Goal: Transaction & Acquisition: Download file/media

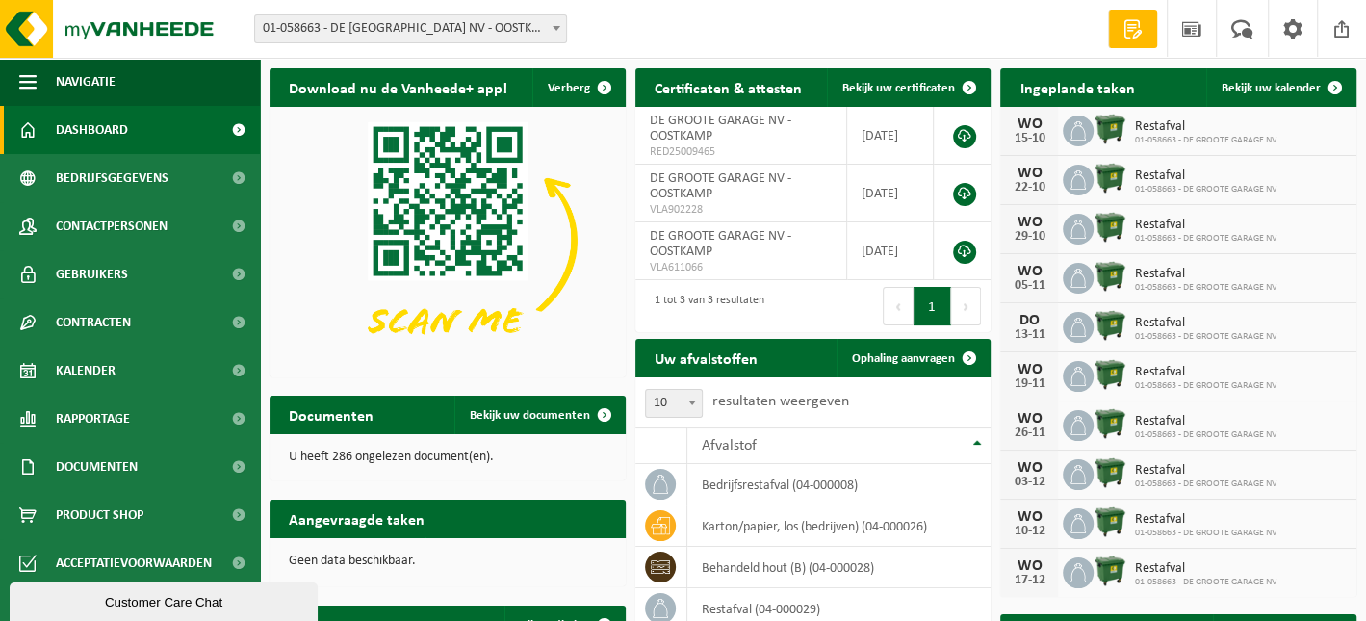
click at [304, 333] on img at bounding box center [448, 240] width 356 height 267
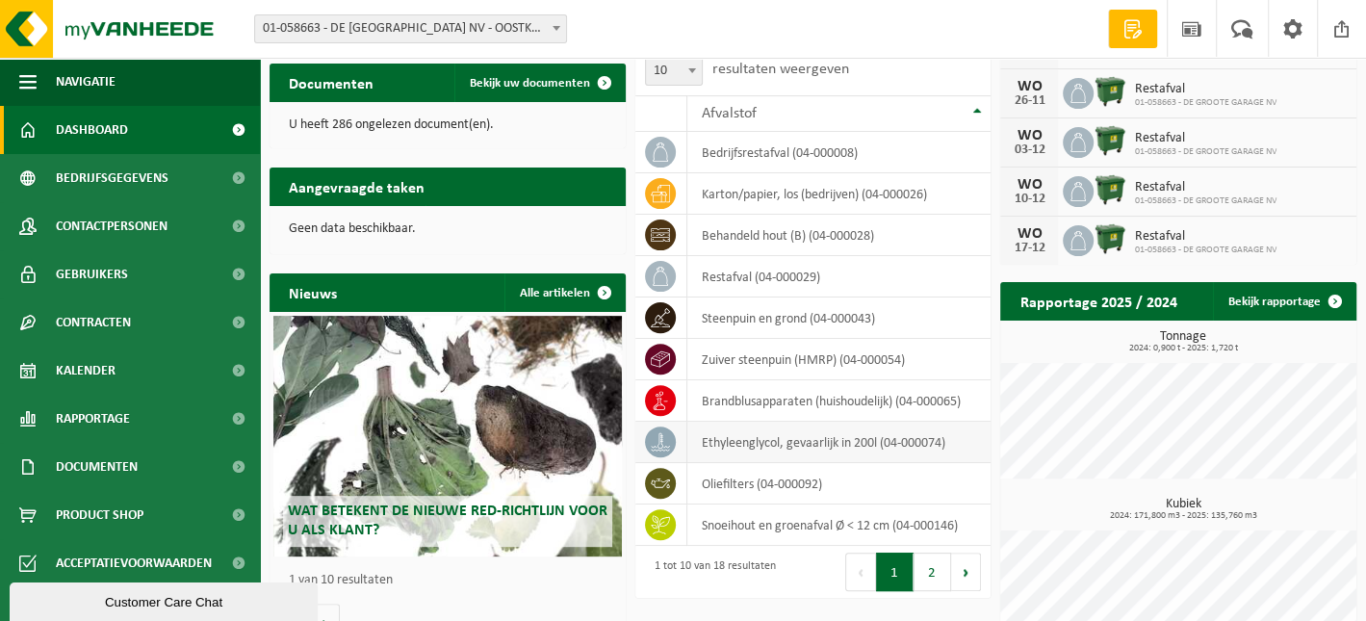
scroll to position [352, 0]
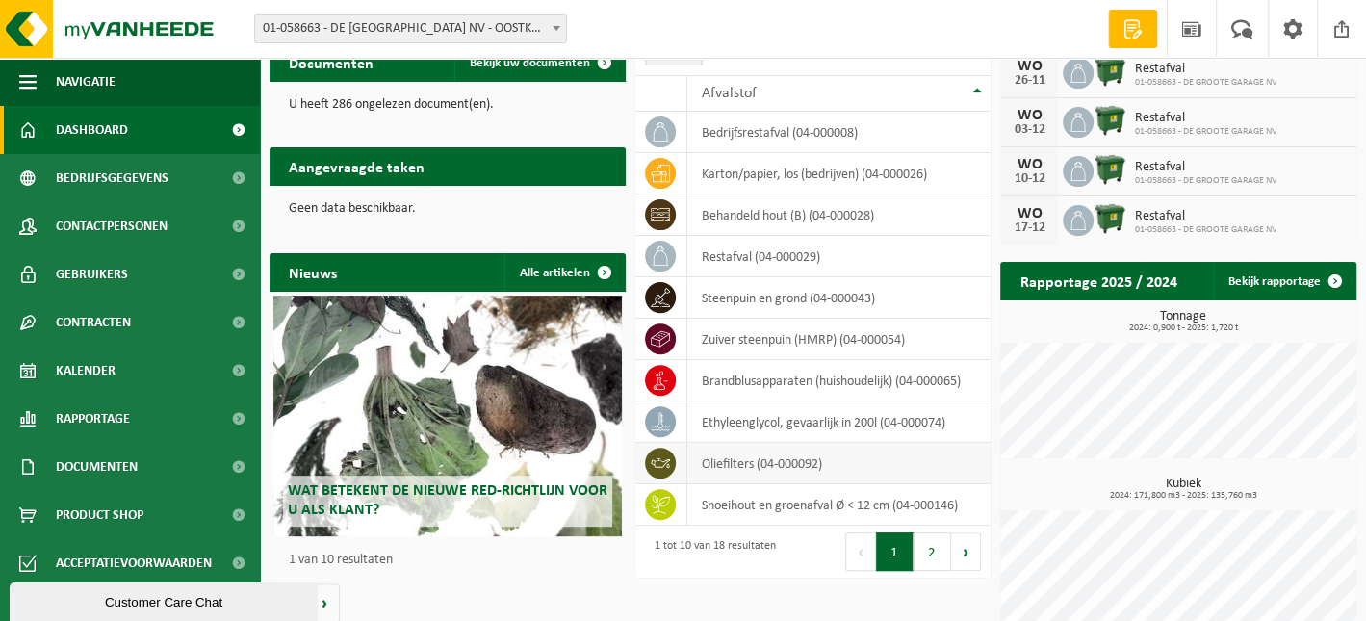
click at [755, 463] on td "oliefilters (04-000092)" at bounding box center [838, 463] width 303 height 41
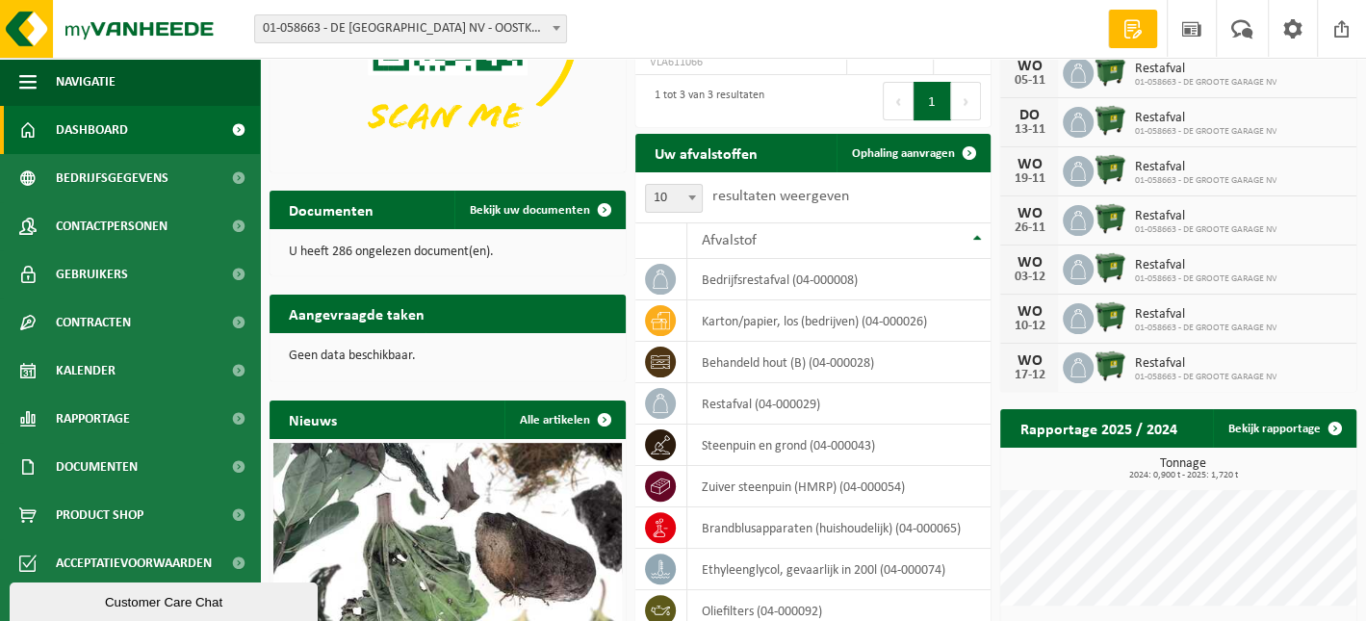
scroll to position [192, 0]
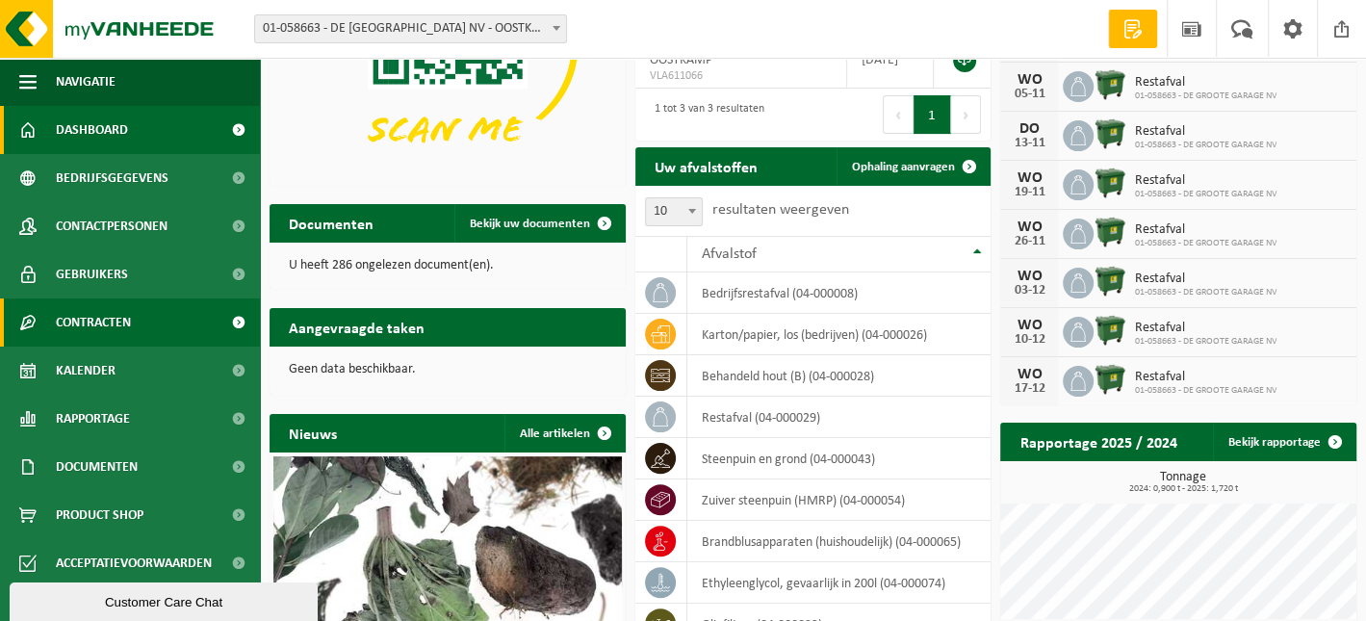
click at [107, 317] on span "Contracten" at bounding box center [93, 322] width 75 height 48
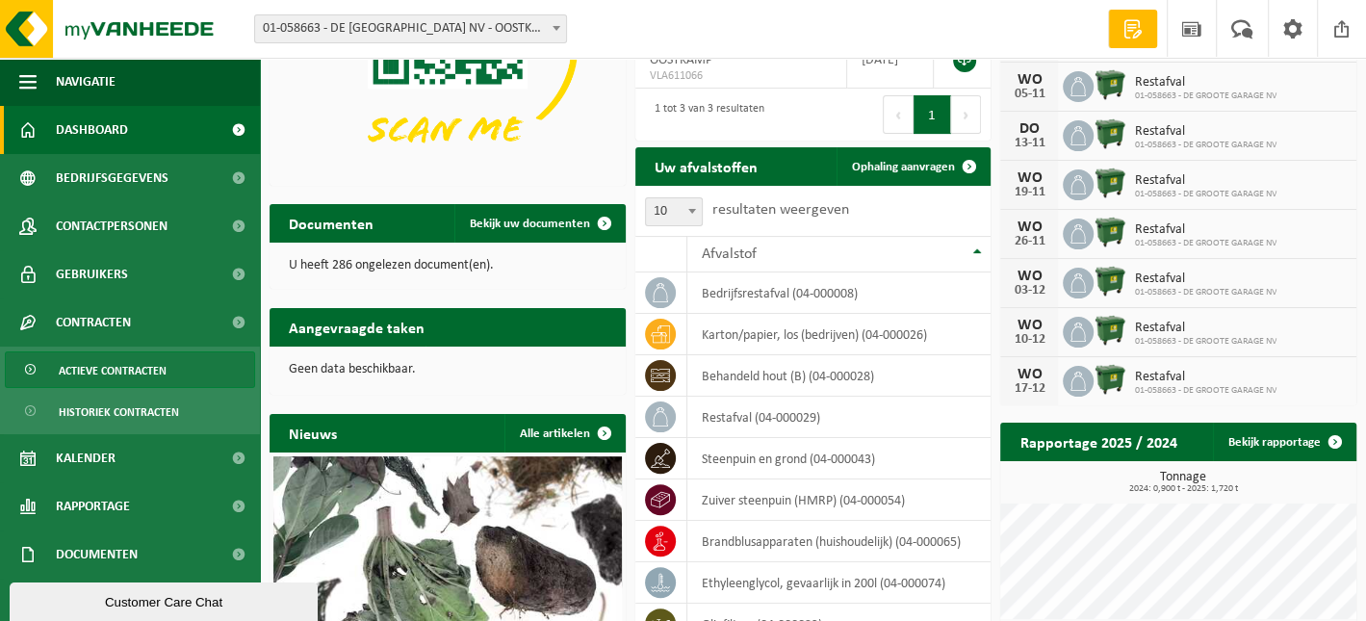
click at [124, 369] on span "Actieve contracten" at bounding box center [113, 370] width 108 height 37
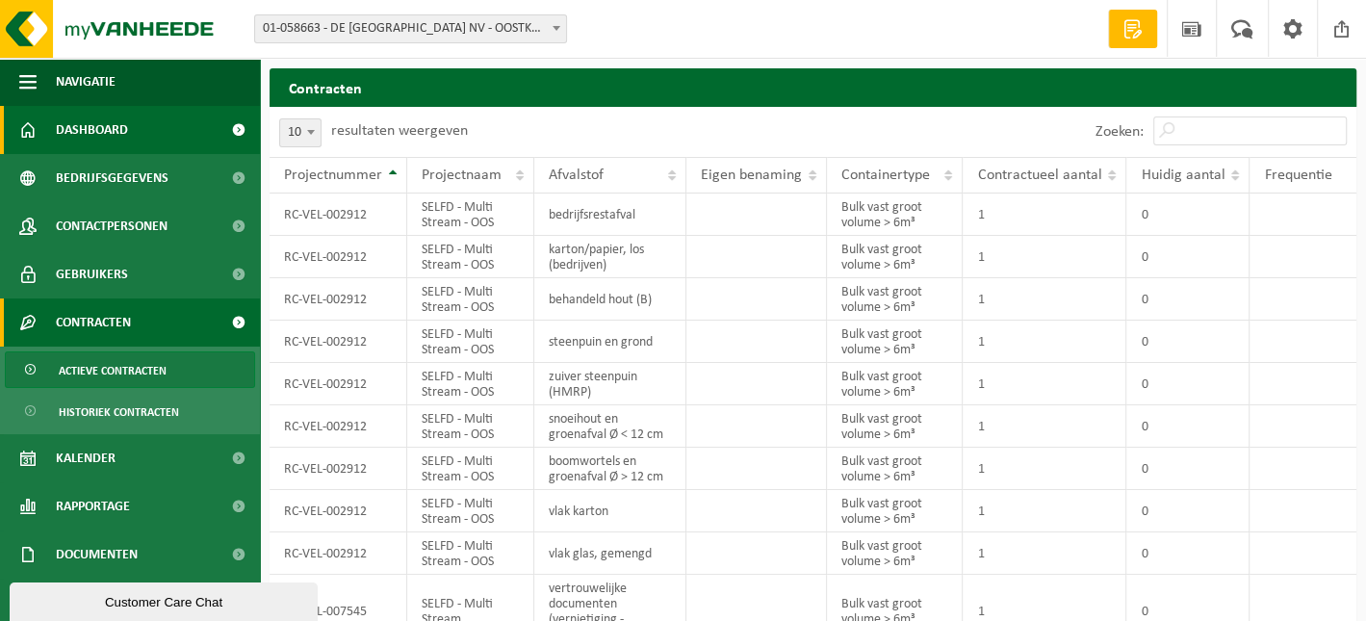
click at [132, 123] on link "Dashboard" at bounding box center [130, 130] width 260 height 48
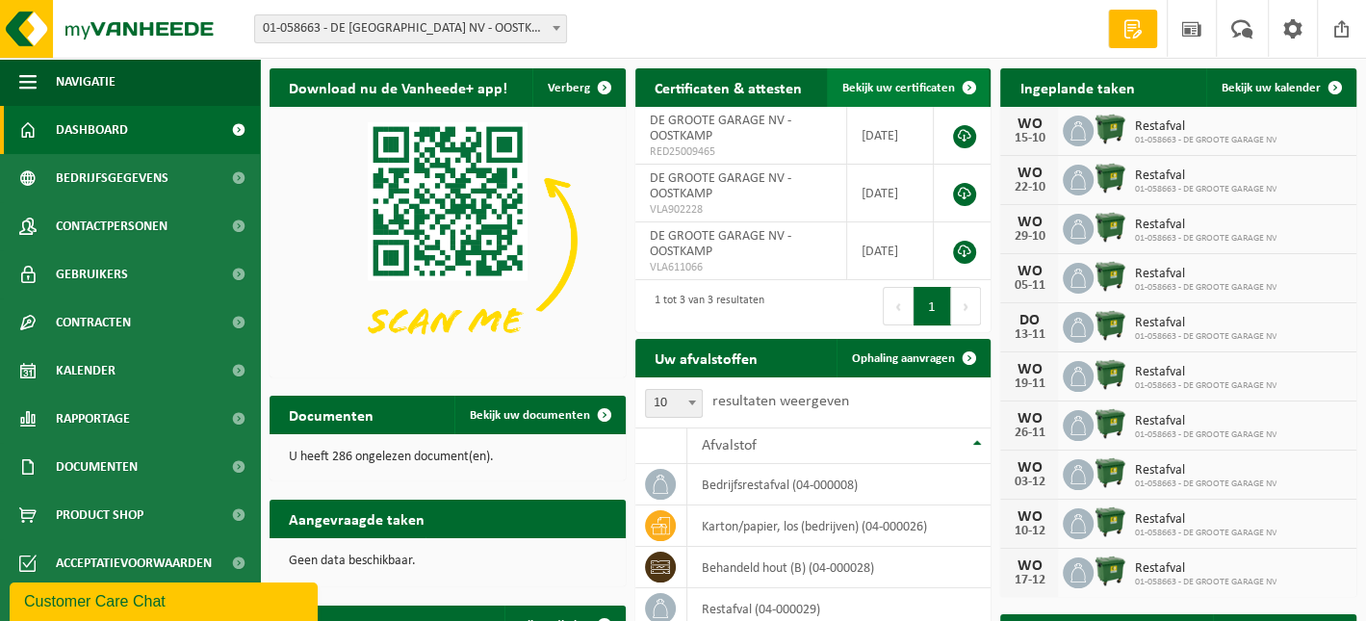
click at [967, 87] on span at bounding box center [969, 87] width 39 height 39
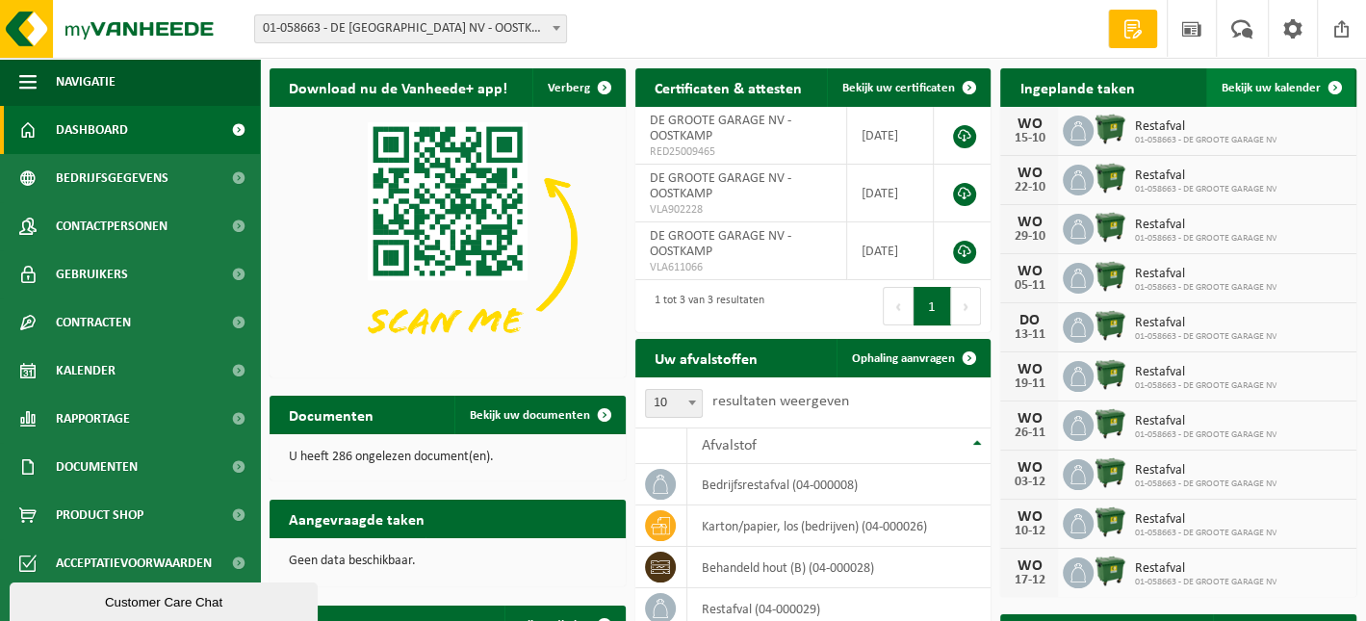
click at [1328, 85] on span at bounding box center [1335, 87] width 39 height 39
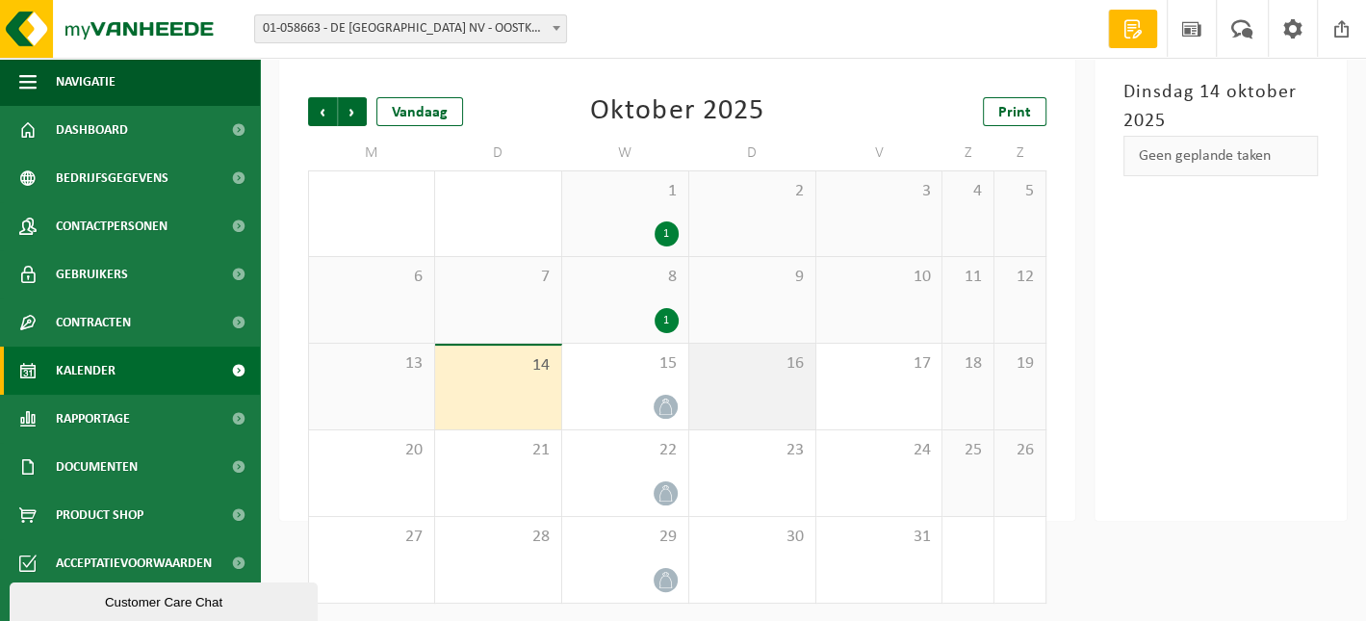
scroll to position [91, 0]
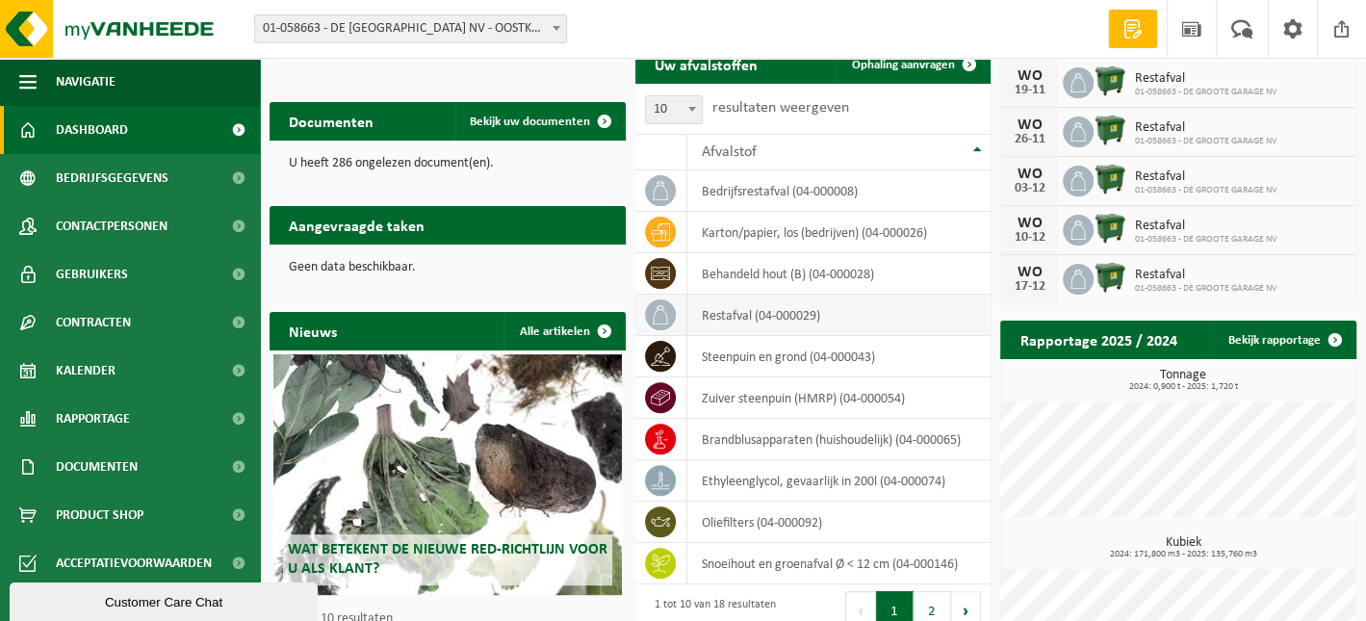
scroll to position [375, 0]
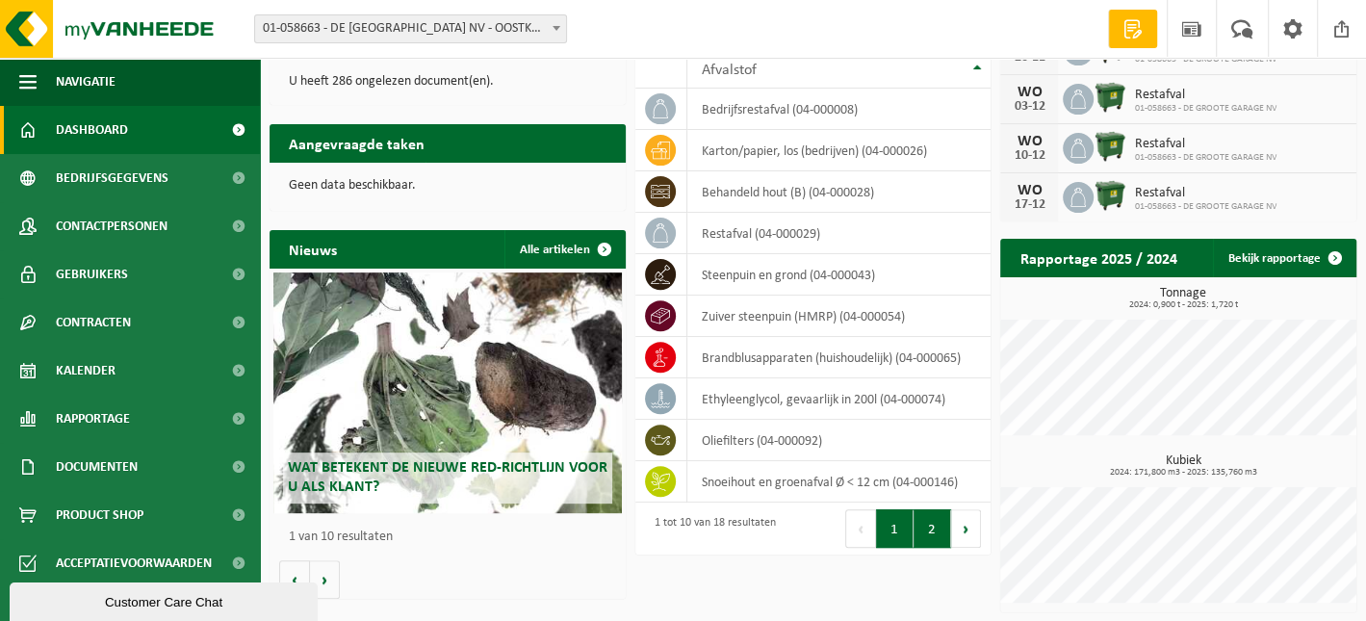
click at [931, 530] on button "2" at bounding box center [933, 528] width 38 height 39
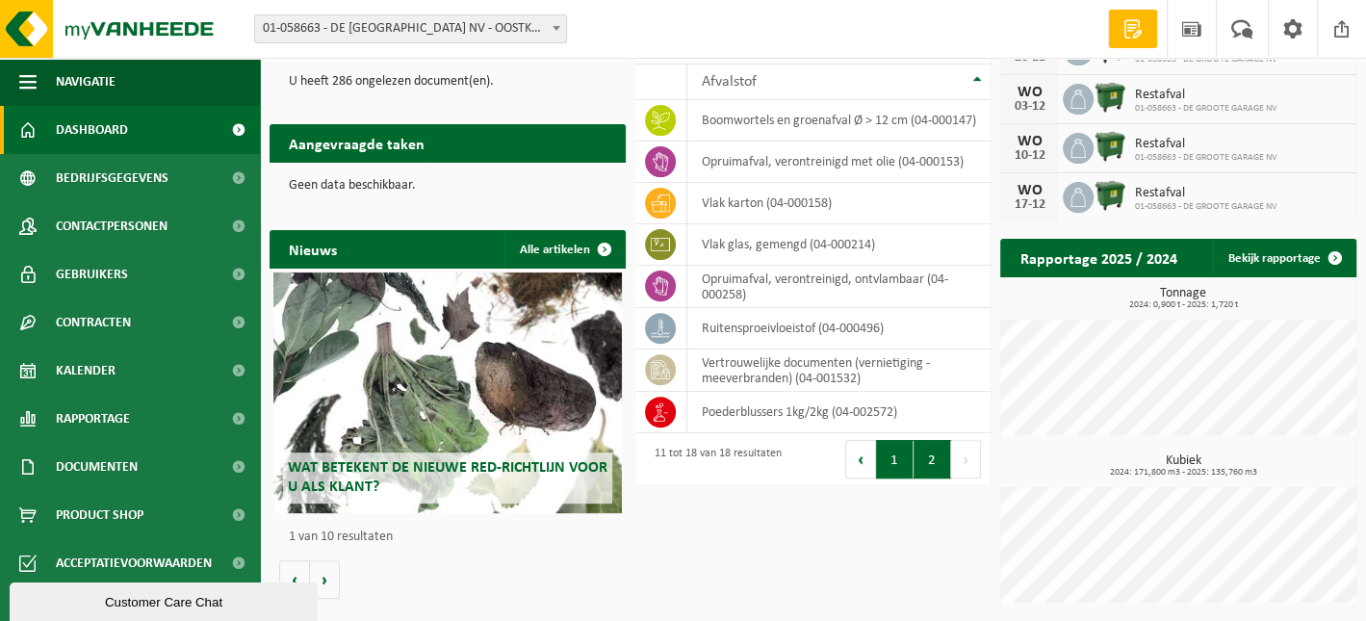
click at [898, 457] on button "1" at bounding box center [895, 459] width 38 height 39
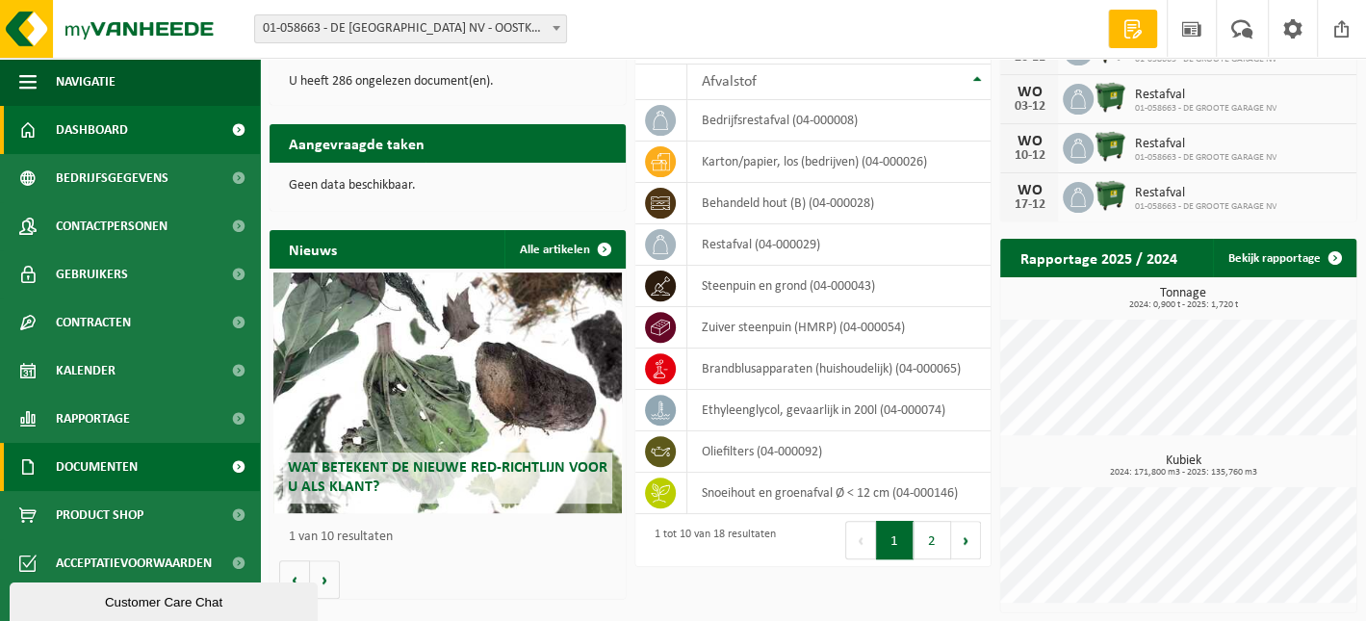
click at [114, 487] on span "Documenten" at bounding box center [97, 467] width 82 height 48
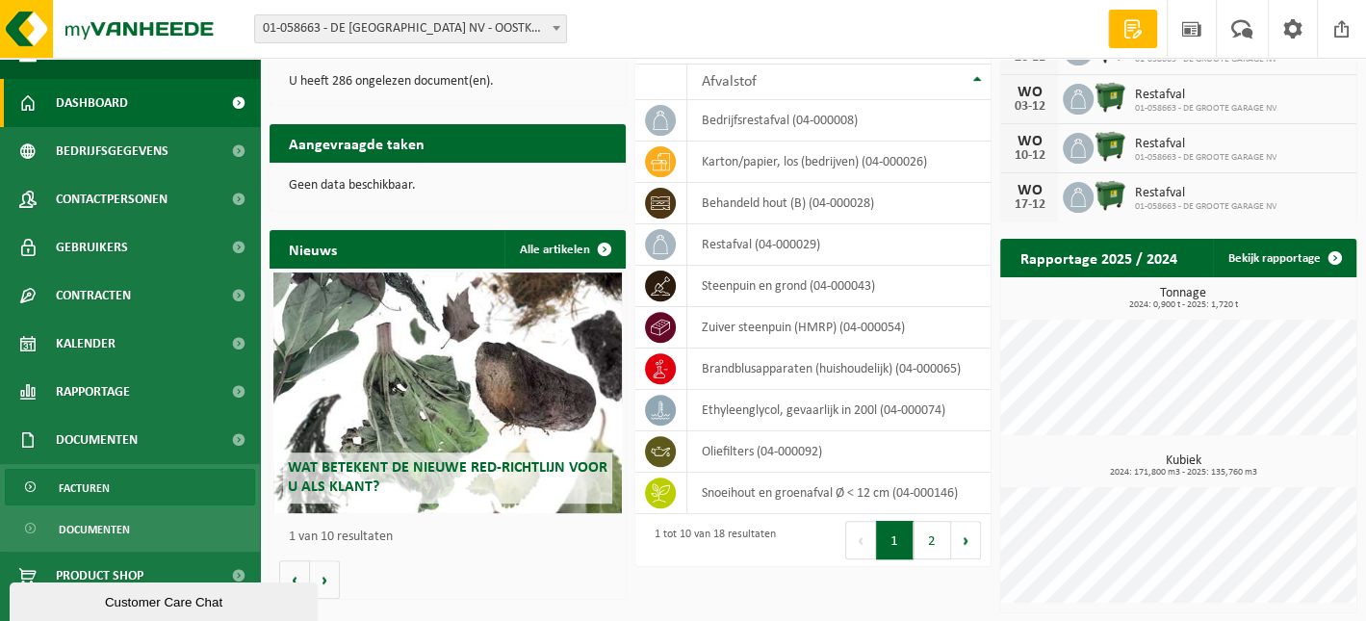
scroll to position [53, 0]
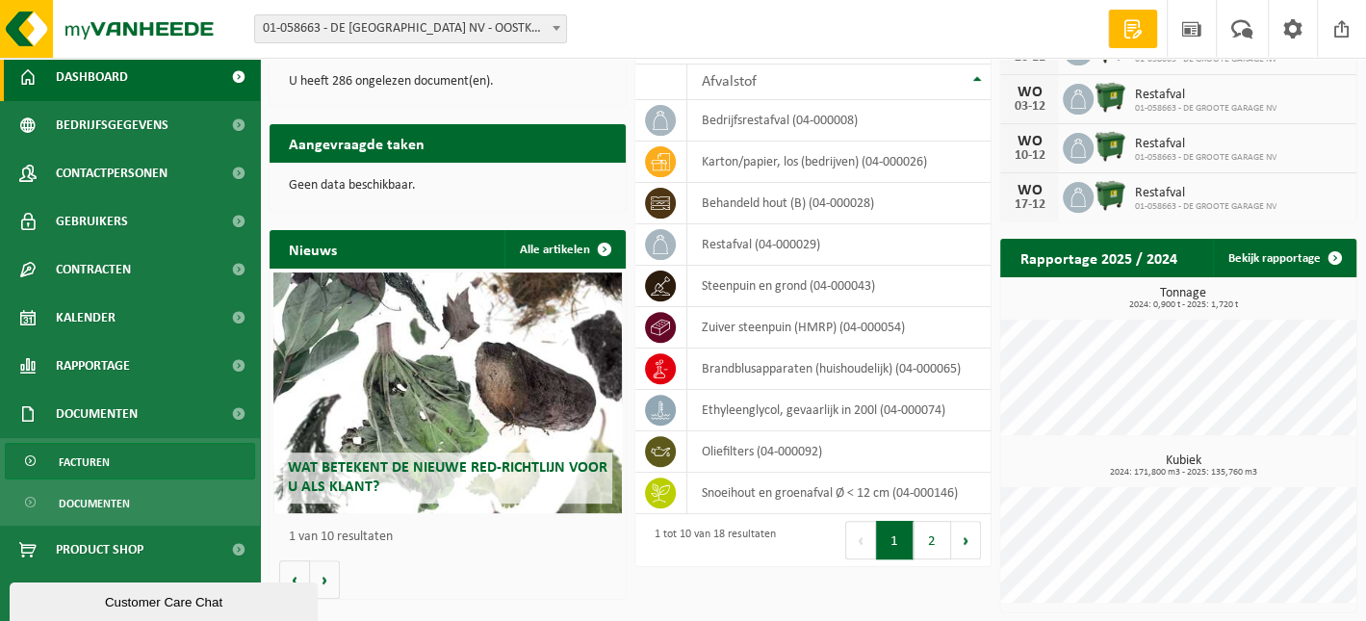
click at [123, 475] on link "Facturen" at bounding box center [130, 461] width 250 height 37
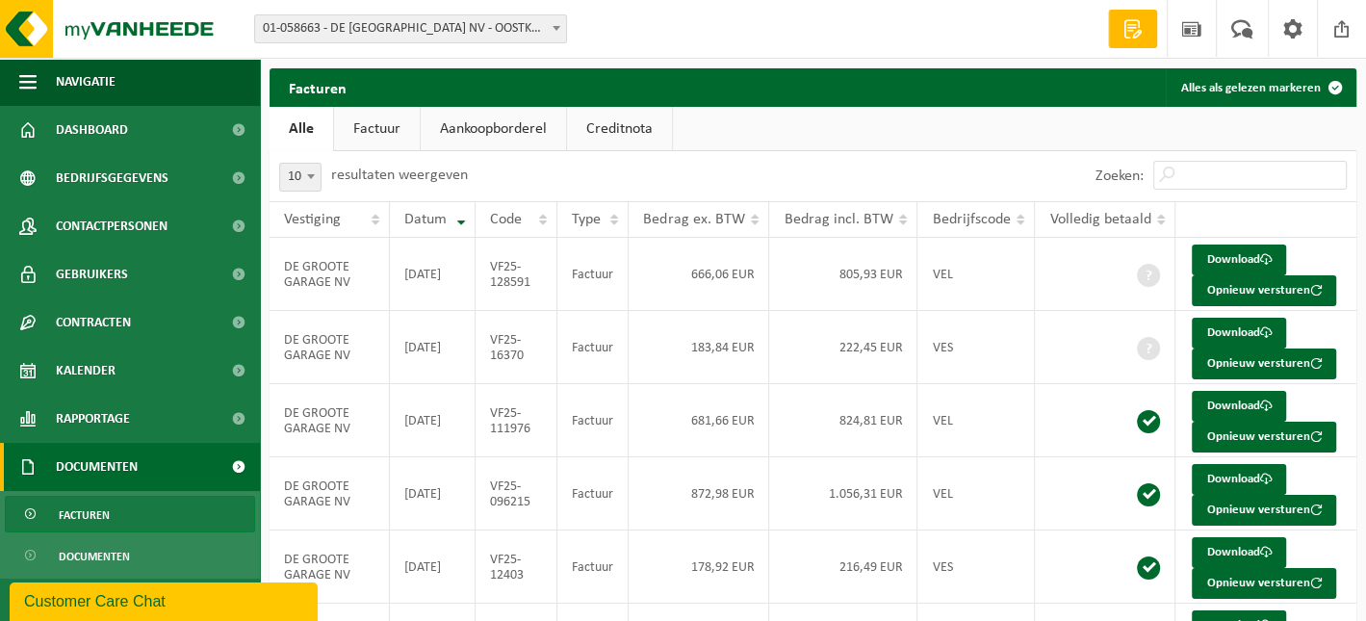
click at [367, 141] on link "Factuur" at bounding box center [377, 129] width 86 height 44
click at [525, 125] on link "Aankoopborderel" at bounding box center [495, 129] width 145 height 44
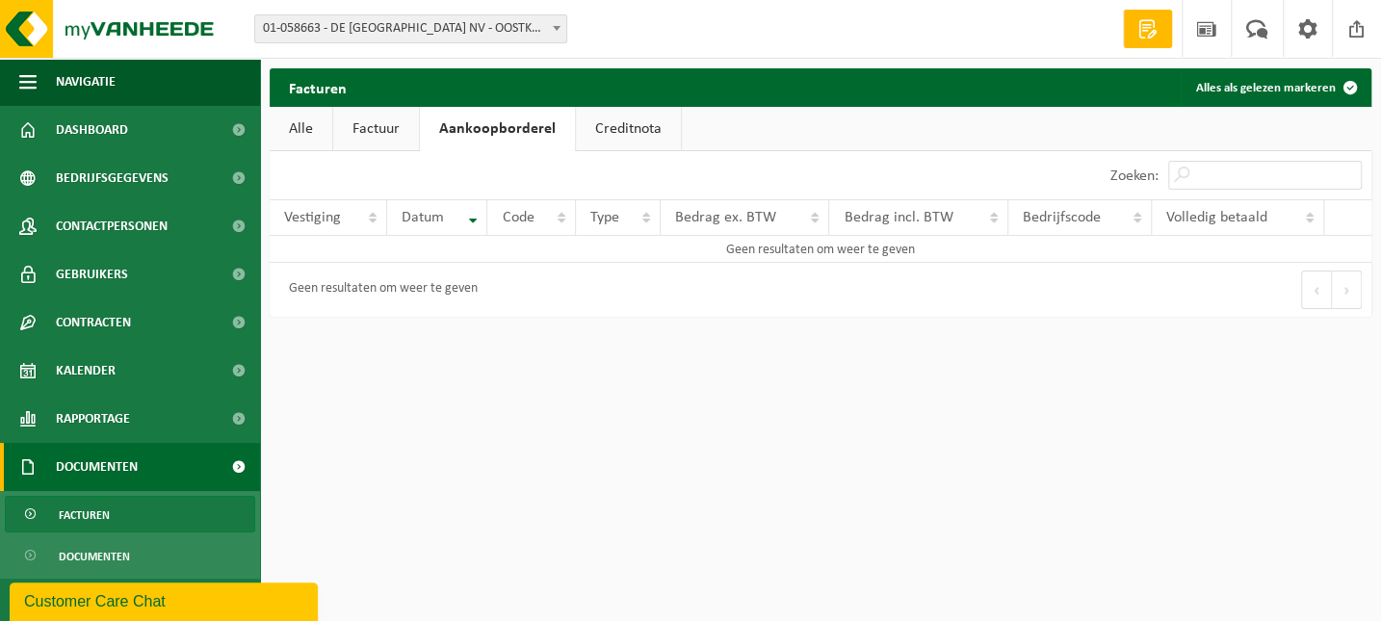
click at [381, 127] on link "Factuur" at bounding box center [376, 129] width 86 height 44
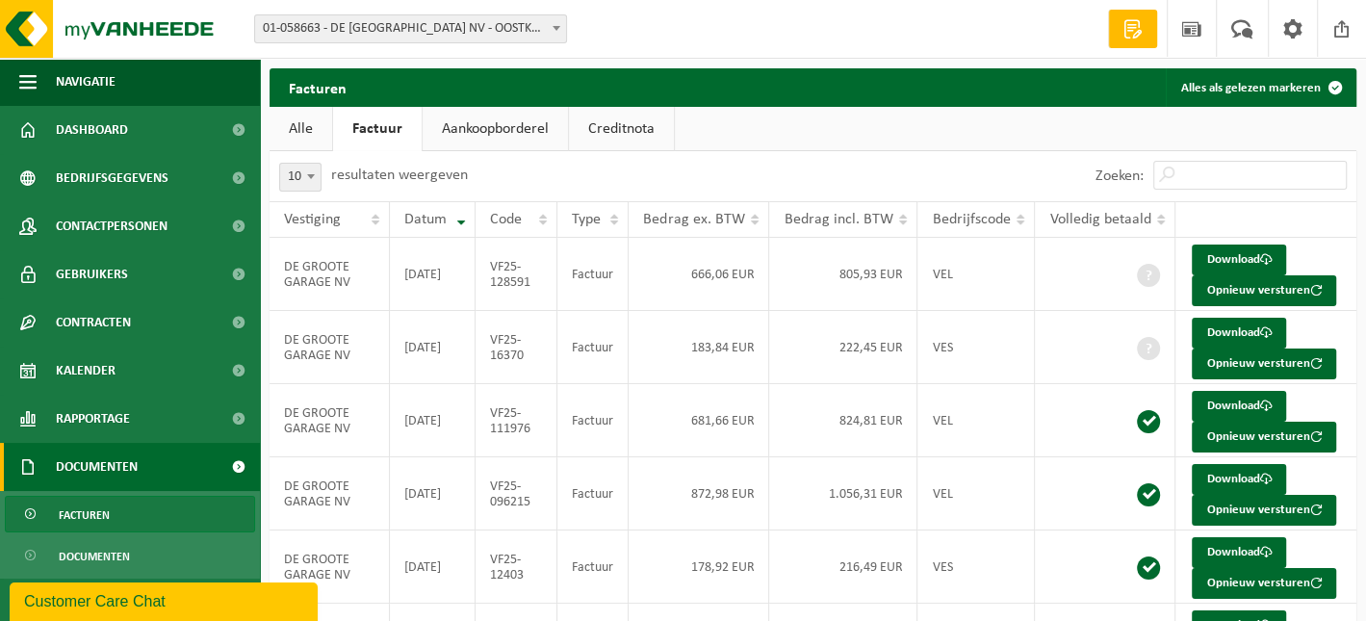
click at [298, 123] on link "Alle" at bounding box center [301, 129] width 63 height 44
click at [1246, 257] on link "Download" at bounding box center [1239, 260] width 94 height 31
click at [1253, 478] on link "Download" at bounding box center [1239, 479] width 94 height 31
click at [1234, 478] on link "Download" at bounding box center [1239, 479] width 94 height 31
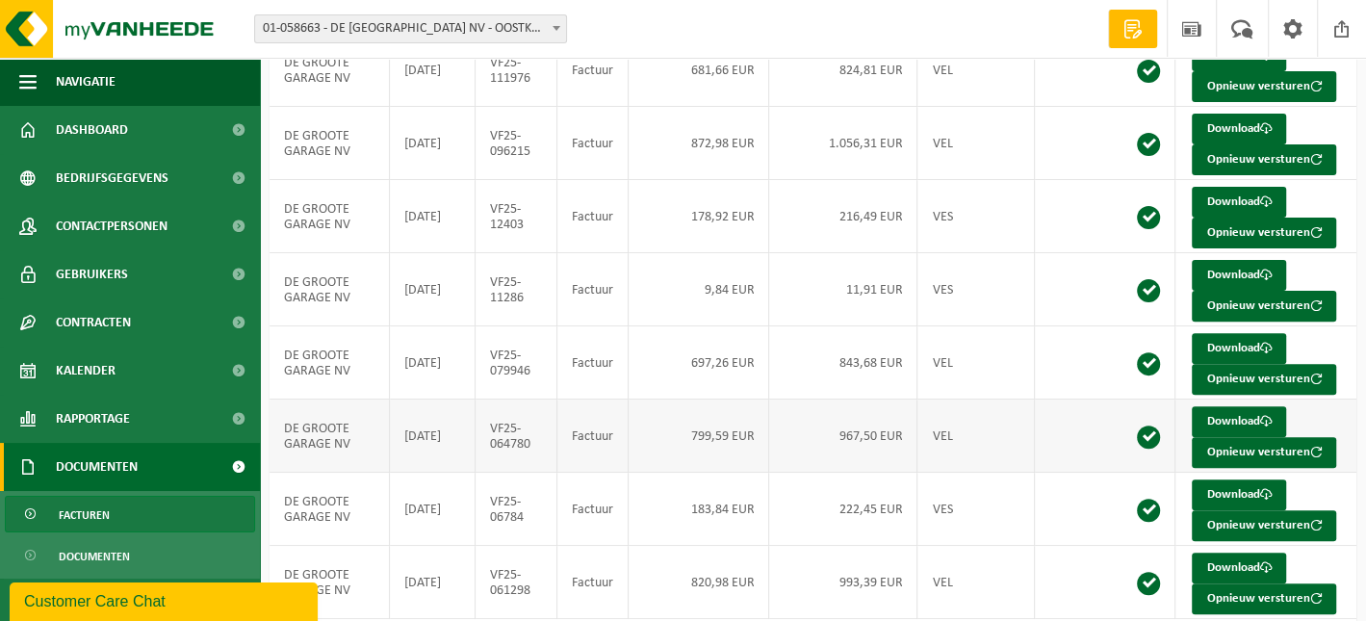
scroll to position [384, 0]
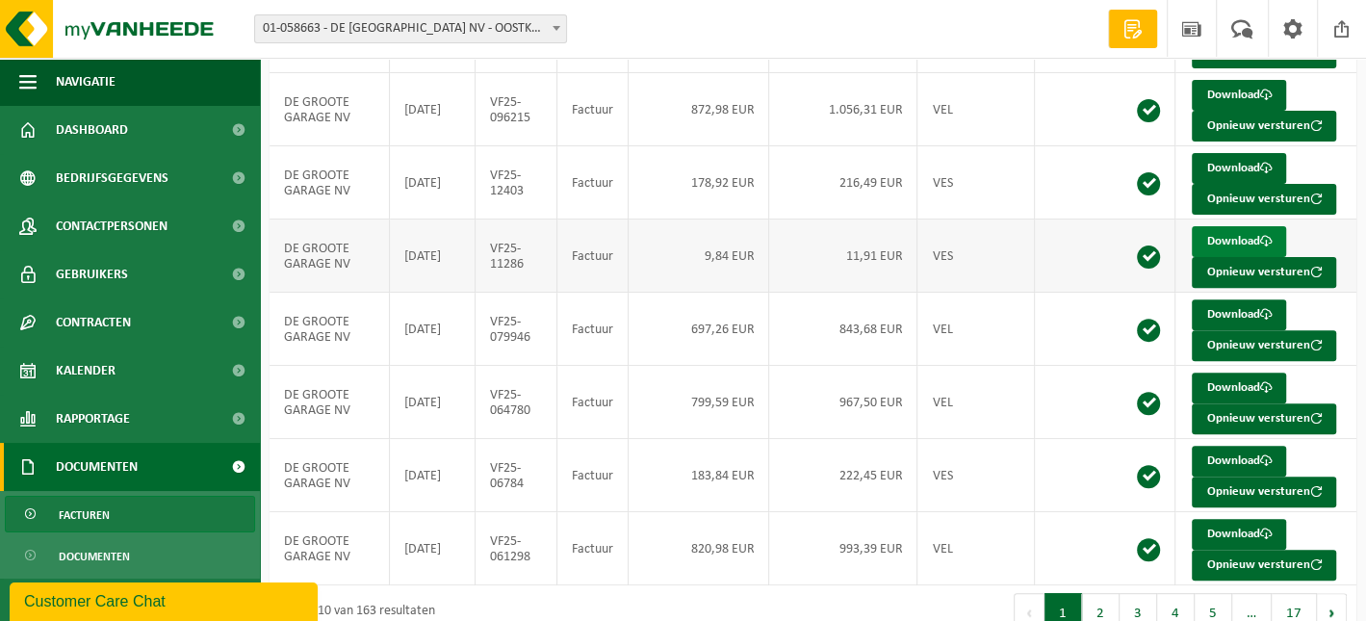
click at [1235, 239] on link "Download" at bounding box center [1239, 241] width 94 height 31
click at [1243, 533] on link "Download" at bounding box center [1239, 534] width 94 height 31
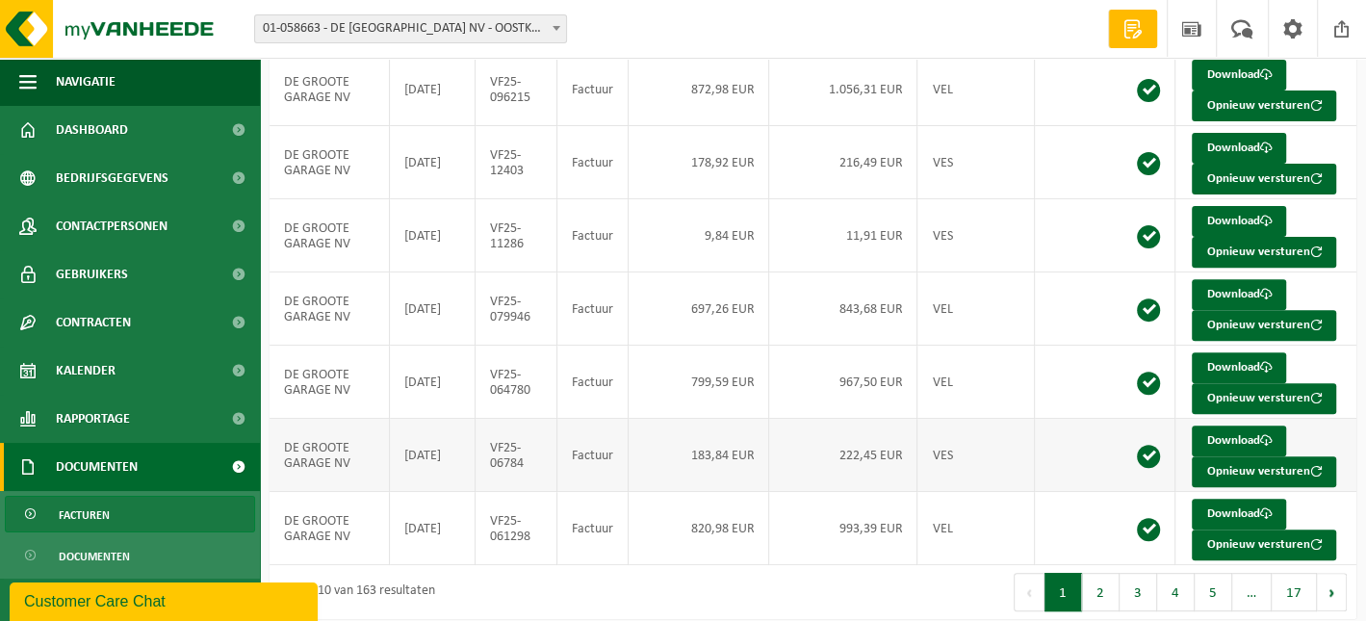
scroll to position [422, 0]
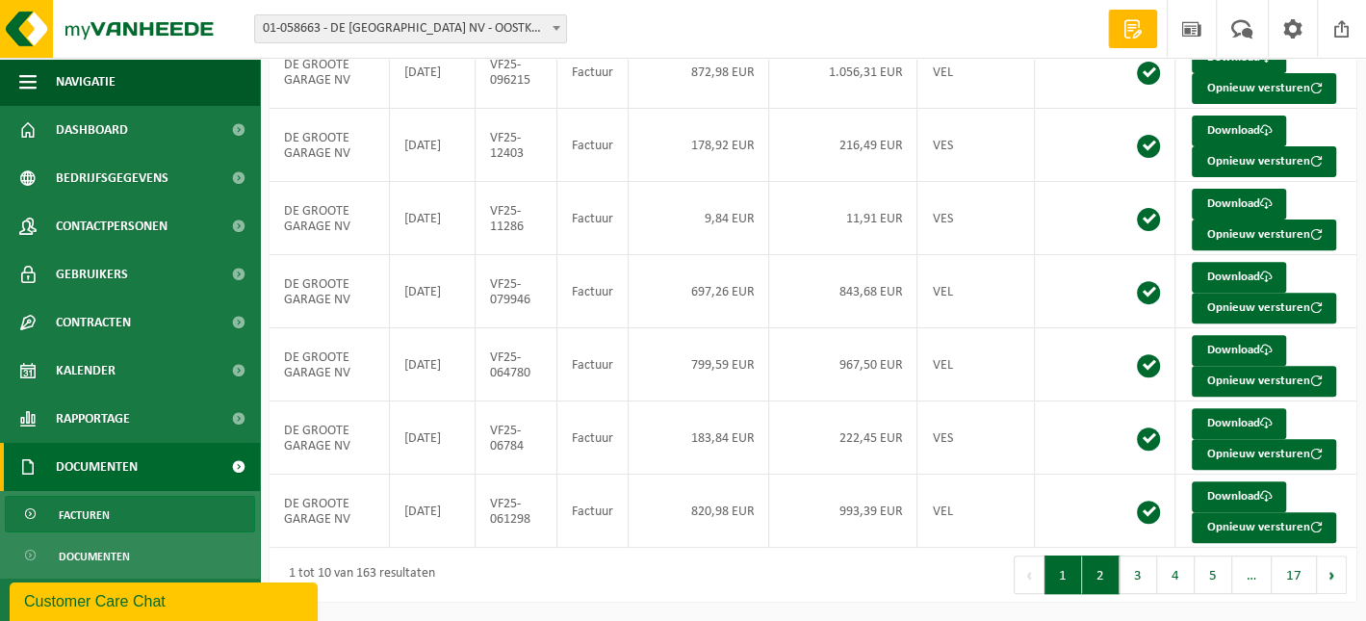
click at [1109, 575] on button "2" at bounding box center [1101, 575] width 38 height 39
click at [1131, 560] on button "3" at bounding box center [1139, 575] width 38 height 39
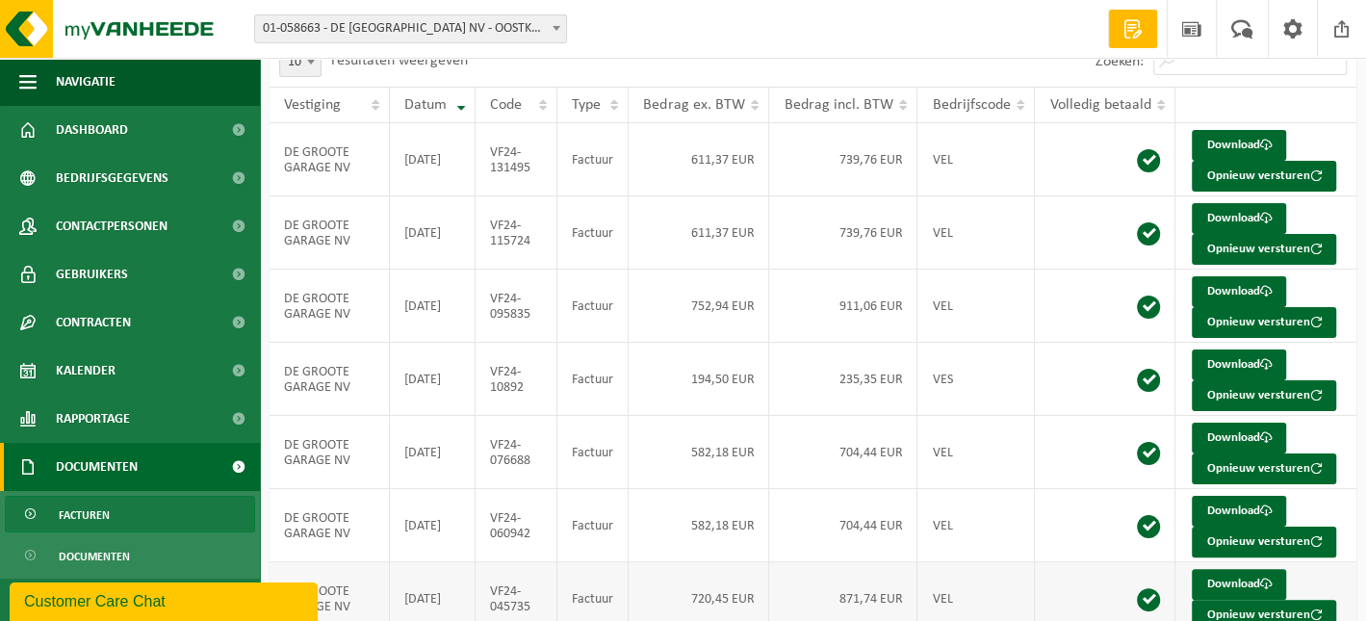
scroll to position [101, 0]
